Goal: Task Accomplishment & Management: Manage account settings

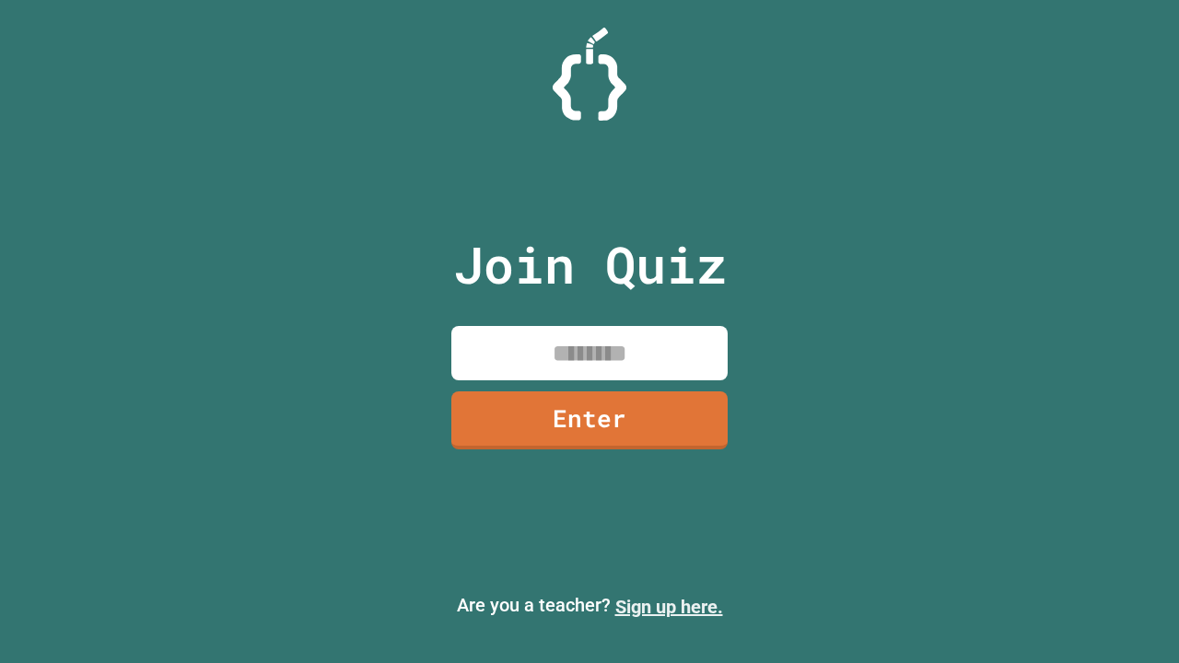
click at [669, 607] on link "Sign up here." at bounding box center [669, 607] width 108 height 22
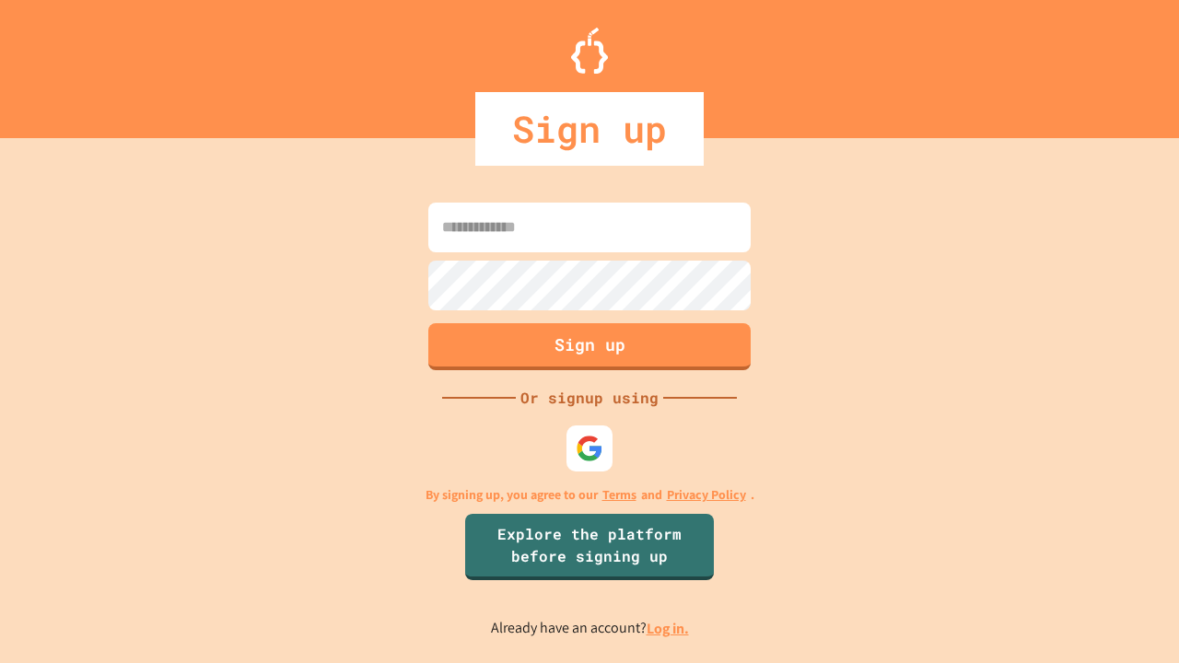
click at [669, 628] on link "Log in." at bounding box center [668, 628] width 42 height 19
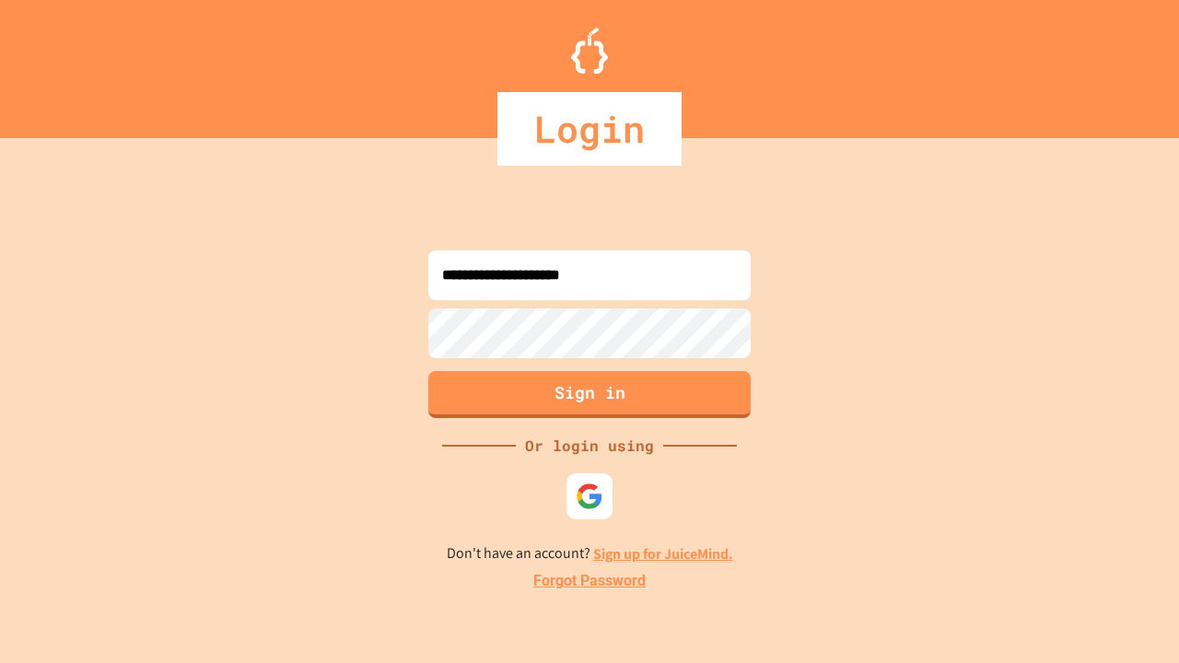
type input "**********"
